Goal: Information Seeking & Learning: Learn about a topic

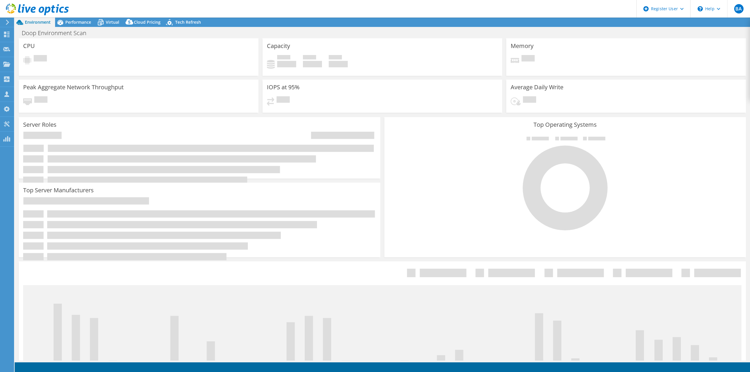
select select "USD"
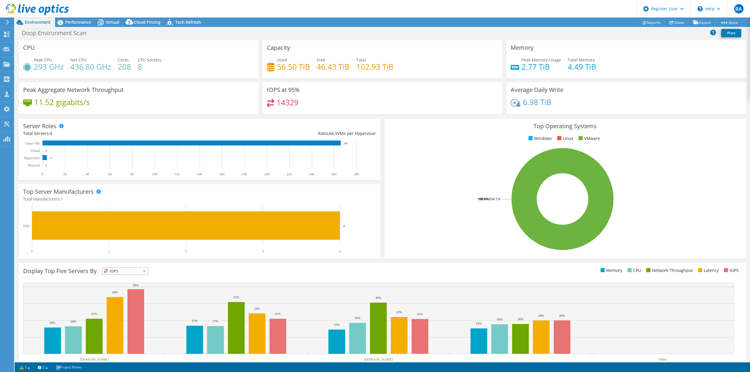
click at [64, 19] on div at bounding box center [34, 10] width 69 height 20
click at [67, 20] on span "Performance" at bounding box center [78, 22] width 26 height 6
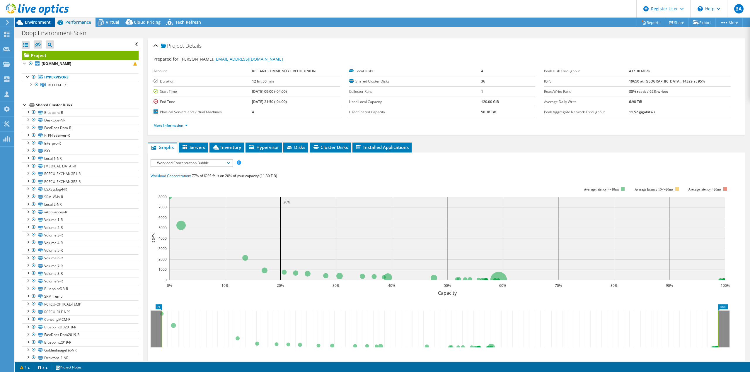
click at [42, 20] on span "Environment" at bounding box center [38, 22] width 26 height 6
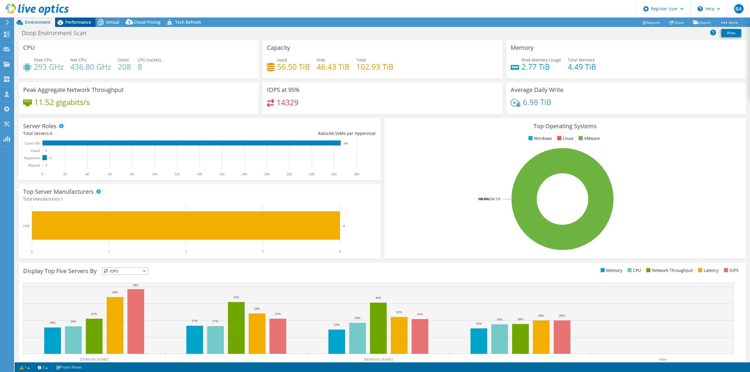
click at [86, 20] on span "Performance" at bounding box center [78, 22] width 26 height 6
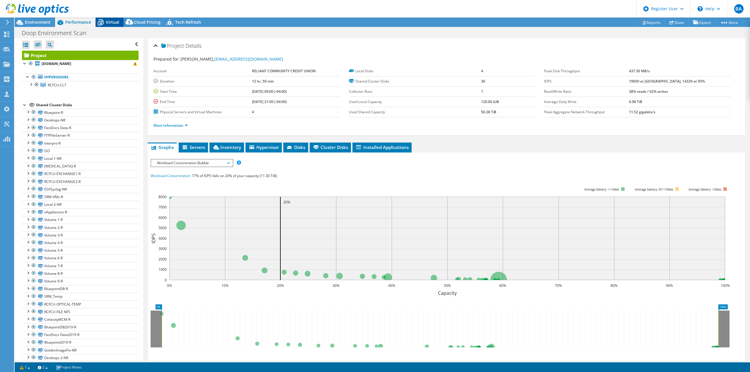
click at [119, 23] on div "Virtual" at bounding box center [109, 22] width 28 height 9
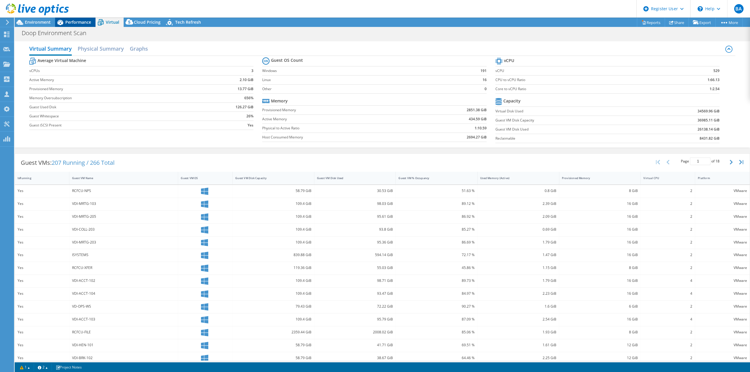
click at [81, 24] on span "Performance" at bounding box center [78, 22] width 26 height 6
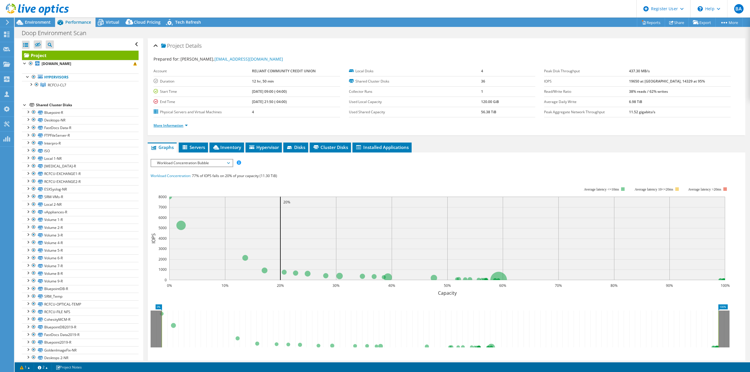
click at [184, 125] on link "More Information" at bounding box center [170, 125] width 34 height 5
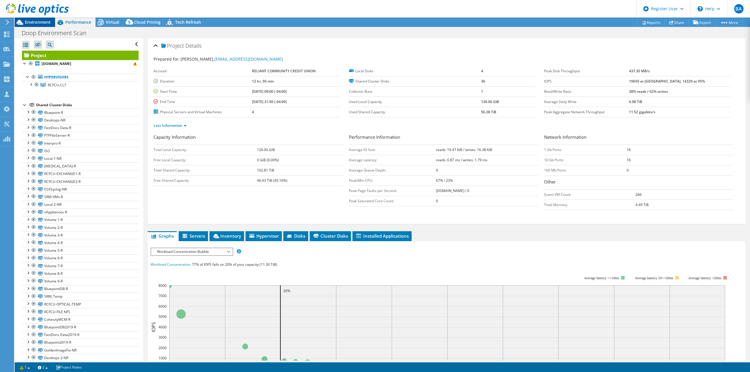
click at [26, 22] on span "Environment" at bounding box center [38, 22] width 26 height 6
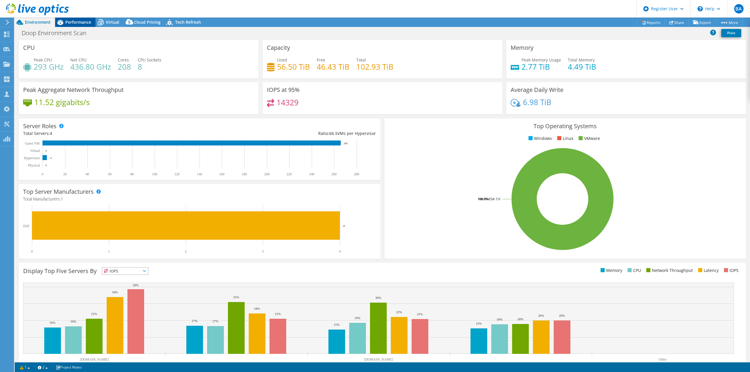
click at [83, 20] on span "Performance" at bounding box center [78, 22] width 26 height 6
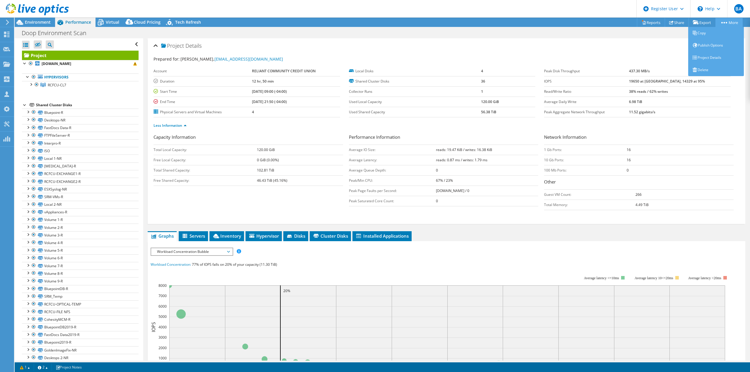
click at [731, 22] on link "More" at bounding box center [728, 22] width 27 height 9
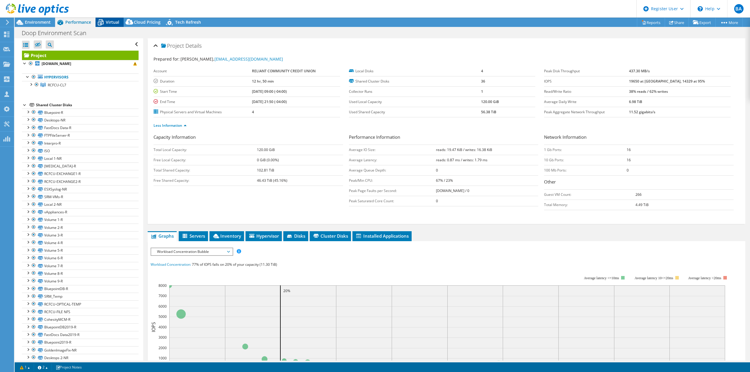
click at [104, 21] on icon at bounding box center [100, 22] width 10 height 10
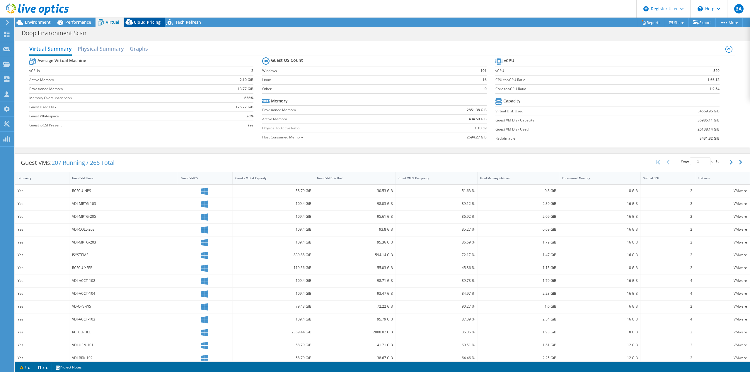
click at [157, 19] on div "Cloud Pricing" at bounding box center [144, 22] width 41 height 9
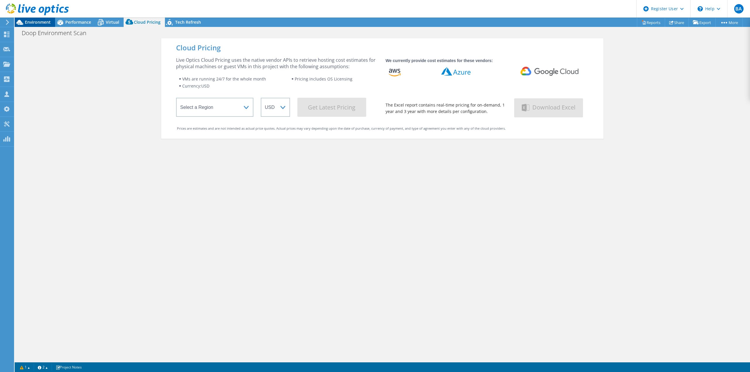
click at [40, 23] on span "Environment" at bounding box center [38, 22] width 26 height 6
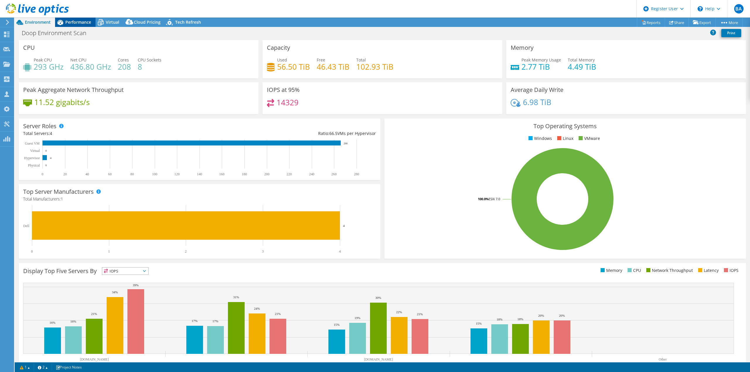
click at [84, 24] on span "Performance" at bounding box center [78, 22] width 26 height 6
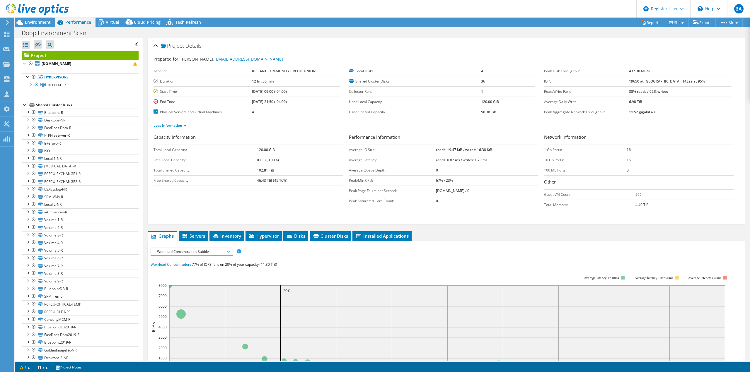
click at [39, 18] on div at bounding box center [34, 10] width 69 height 20
click at [39, 20] on span "Environment" at bounding box center [38, 22] width 26 height 6
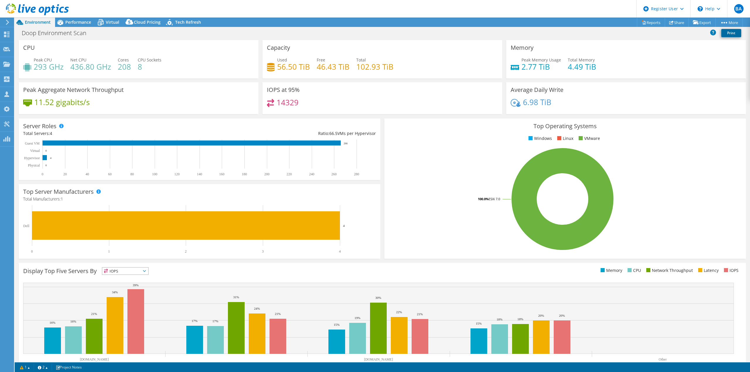
click at [728, 34] on link "Print" at bounding box center [731, 33] width 20 height 8
click at [76, 20] on span "Performance" at bounding box center [78, 22] width 26 height 6
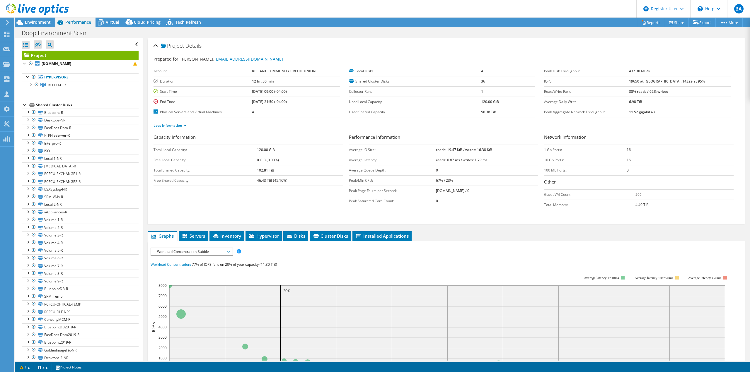
click at [161, 42] on h2 "Project Details" at bounding box center [177, 46] width 48 height 12
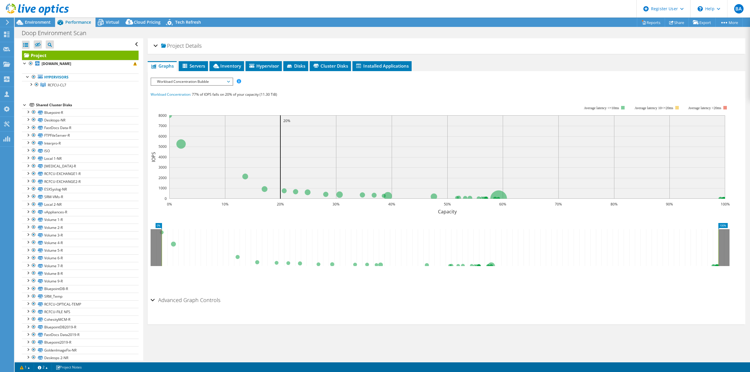
click at [161, 44] on span "Project" at bounding box center [172, 46] width 23 height 6
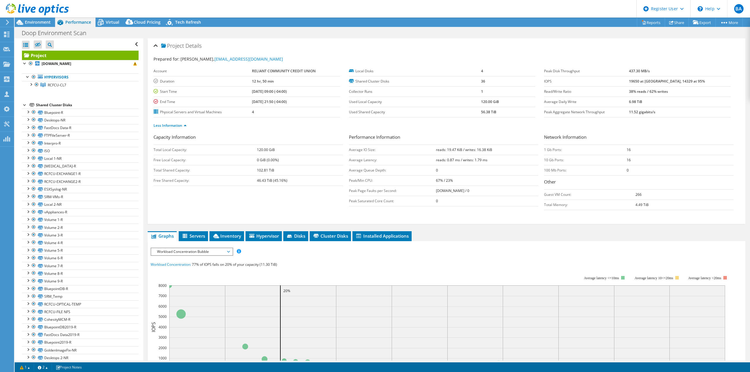
click at [9, 17] on div at bounding box center [34, 10] width 69 height 20
click at [9, 21] on icon at bounding box center [7, 22] width 4 height 5
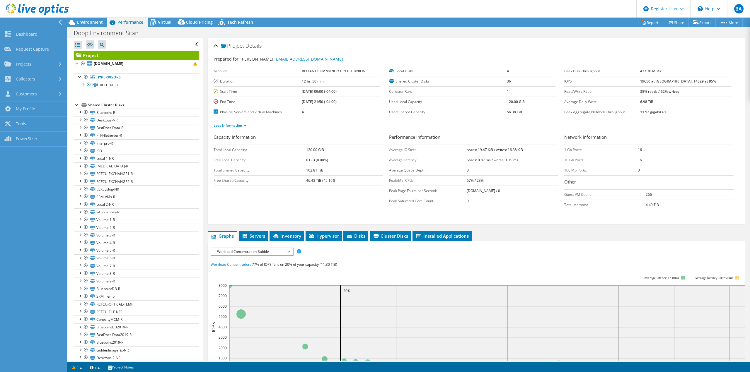
click at [59, 21] on icon at bounding box center [60, 22] width 4 height 5
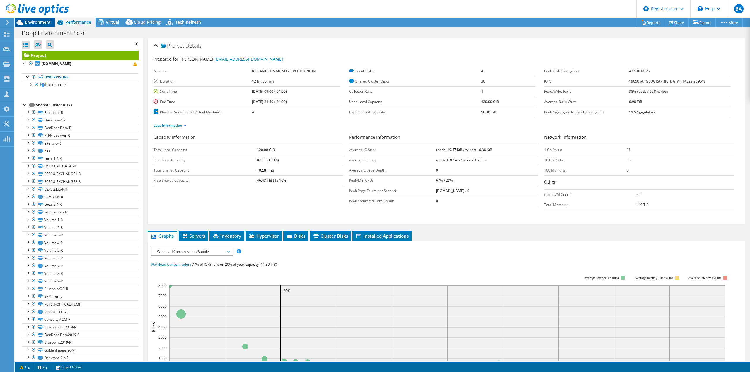
click at [43, 20] on span "Environment" at bounding box center [38, 22] width 26 height 6
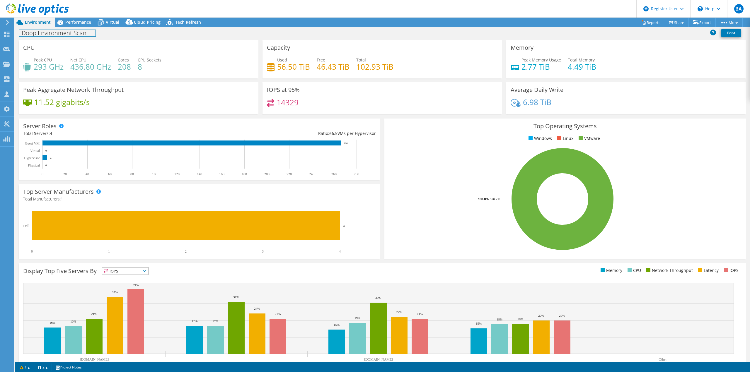
click at [45, 30] on h1 "Doop Environment Scan" at bounding box center [57, 33] width 76 height 6
click at [124, 33] on div "Doop Environment Scan Print" at bounding box center [382, 33] width 735 height 11
click at [170, 25] on icon at bounding box center [170, 23] width 10 height 12
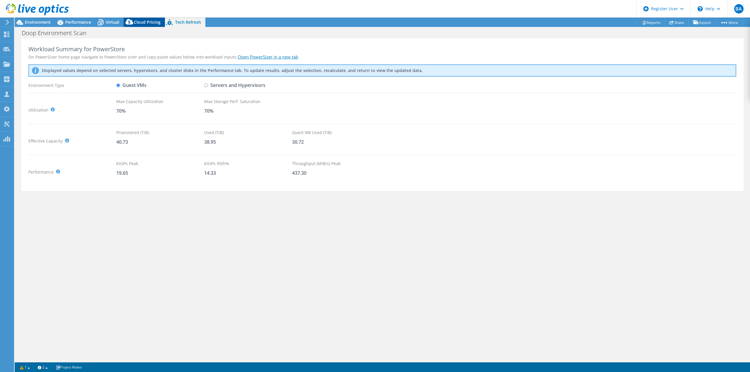
click at [152, 21] on span "Cloud Pricing" at bounding box center [147, 22] width 27 height 6
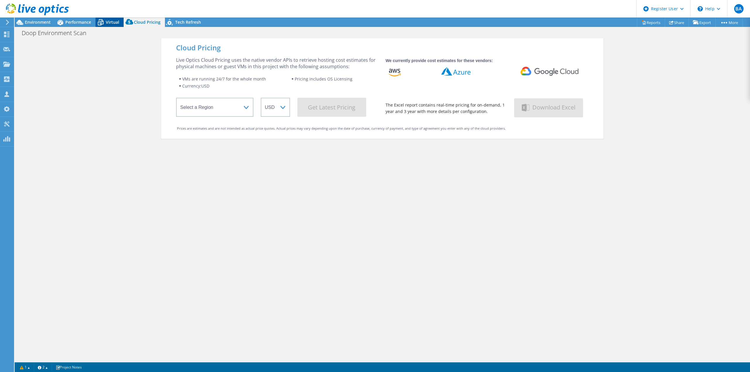
click at [109, 20] on span "Virtual" at bounding box center [112, 22] width 13 height 6
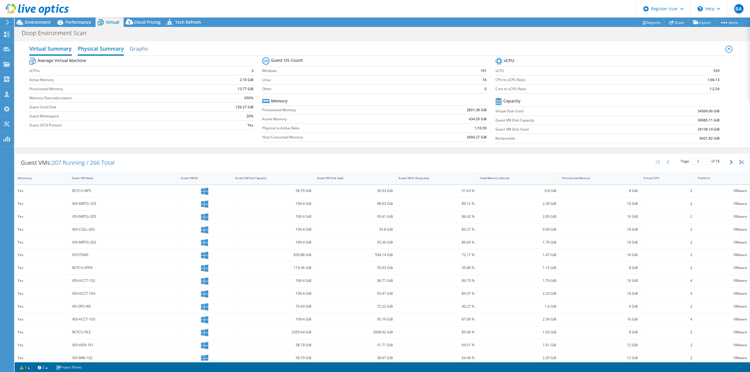
click at [103, 49] on h2 "Physical Summary" at bounding box center [101, 49] width 46 height 13
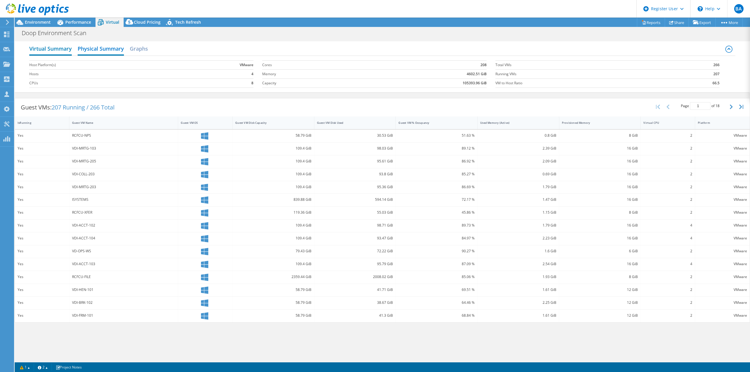
click at [52, 52] on h2 "Virtual Summary" at bounding box center [50, 49] width 42 height 13
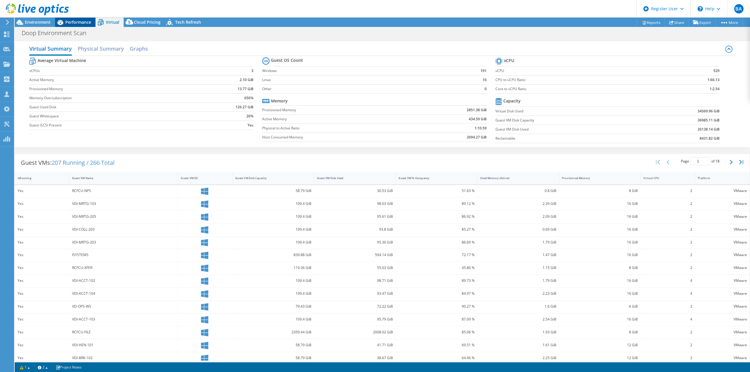
click at [70, 25] on div "Performance" at bounding box center [75, 22] width 40 height 9
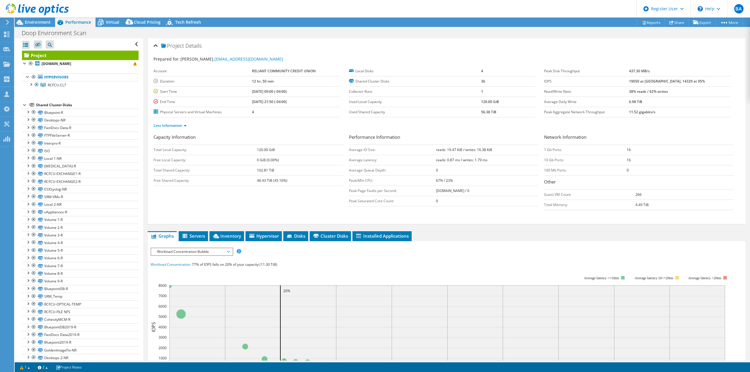
click at [183, 8] on header "BA Dell User Bader Ayoub Bader.Ayoub@dell.com Dell My Profile Log Out \n Help E…" at bounding box center [375, 9] width 750 height 18
click at [47, 22] on span "Environment" at bounding box center [38, 22] width 26 height 6
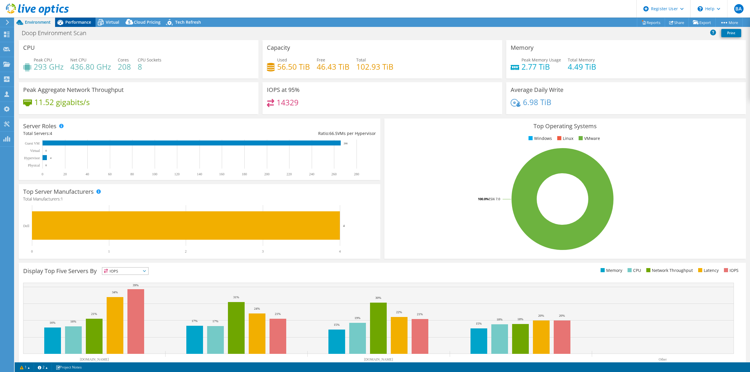
click at [70, 18] on div "Performance" at bounding box center [75, 22] width 40 height 9
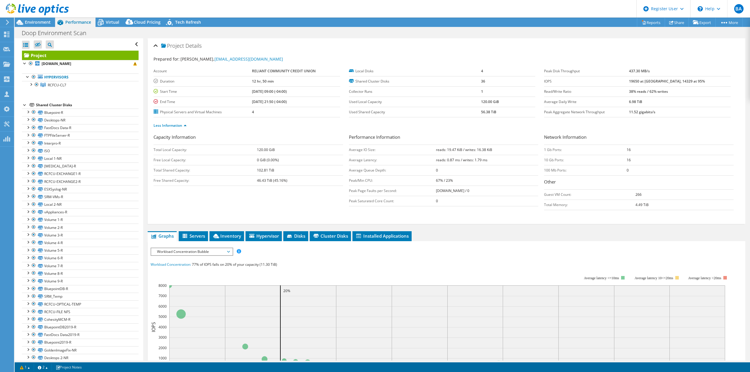
click at [28, 14] on icon at bounding box center [37, 10] width 63 height 12
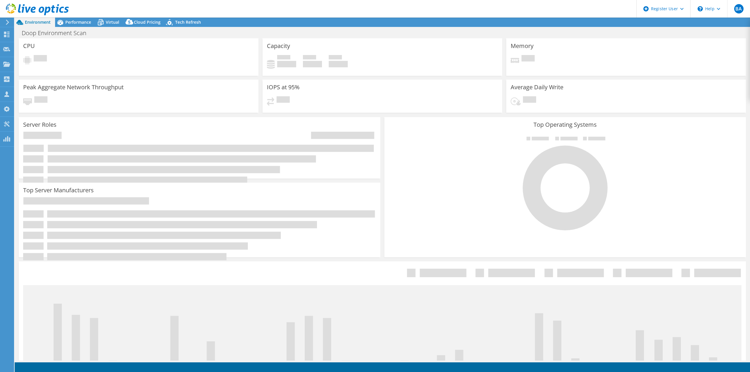
select select "USD"
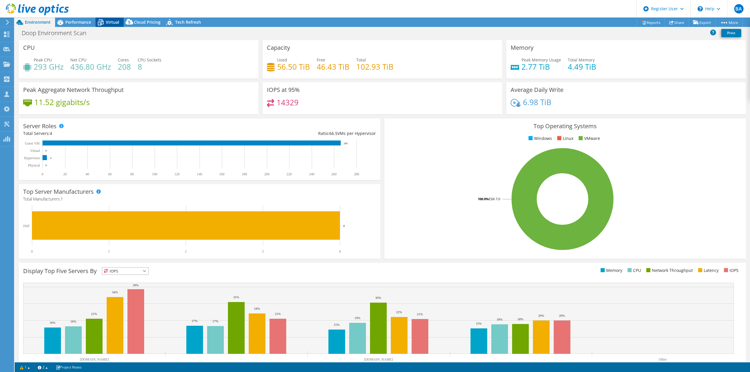
click at [112, 21] on span "Virtual" at bounding box center [112, 22] width 13 height 6
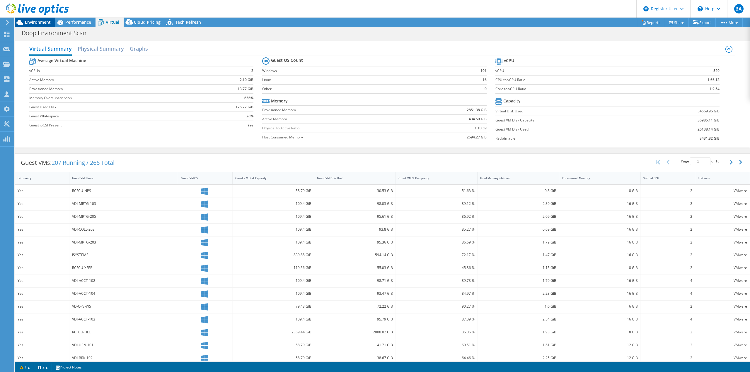
click at [39, 22] on span "Environment" at bounding box center [38, 22] width 26 height 6
